Goal: Transaction & Acquisition: Purchase product/service

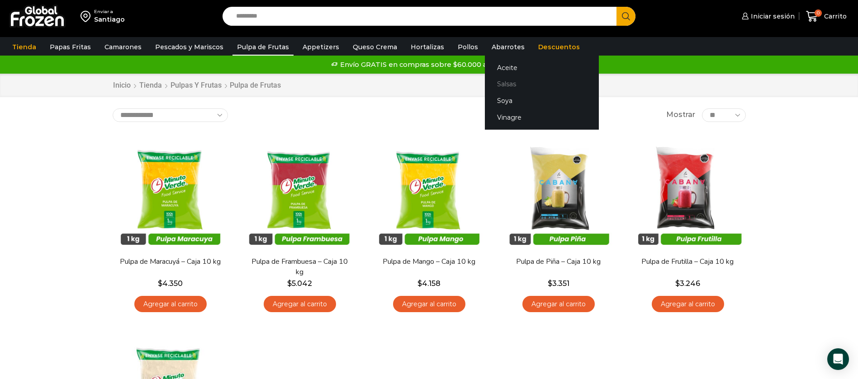
click at [503, 80] on link "Salsas" at bounding box center [542, 84] width 114 height 17
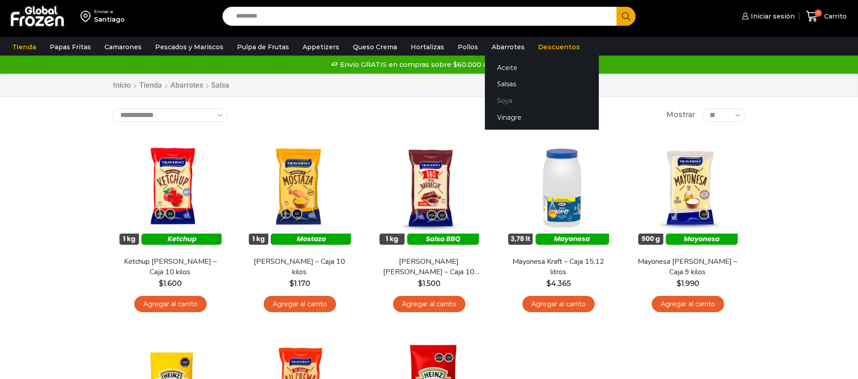
click at [497, 97] on link "Soya" at bounding box center [542, 101] width 114 height 17
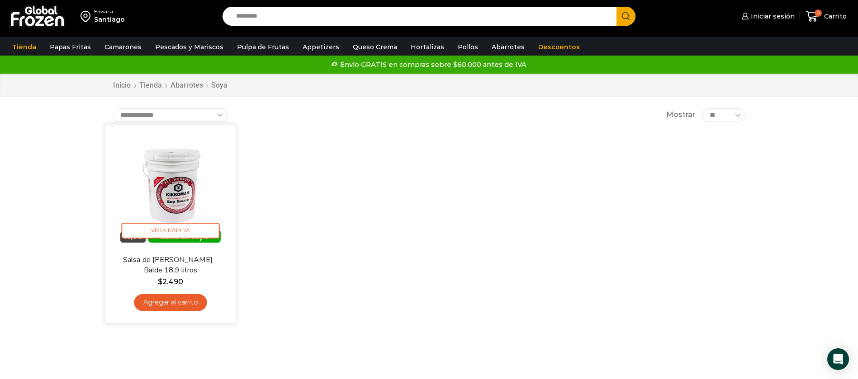
click at [186, 180] on img at bounding box center [170, 189] width 117 height 117
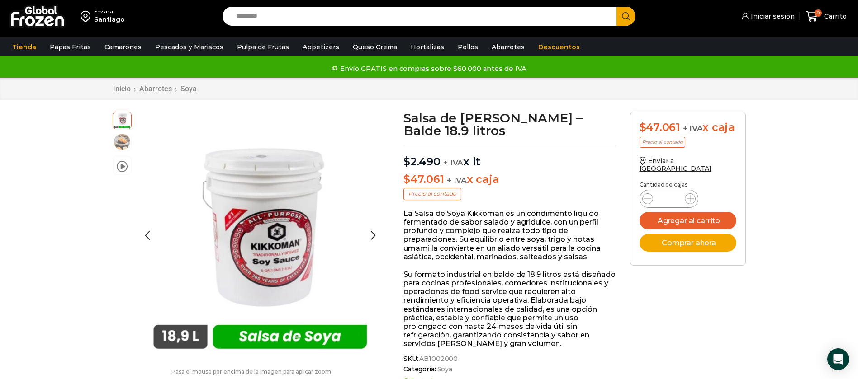
click at [122, 144] on img at bounding box center [122, 142] width 18 height 18
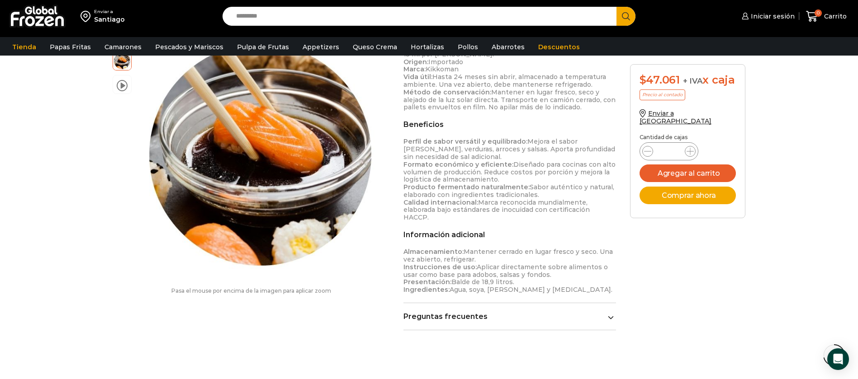
scroll to position [475, 0]
